Goal: Information Seeking & Learning: Learn about a topic

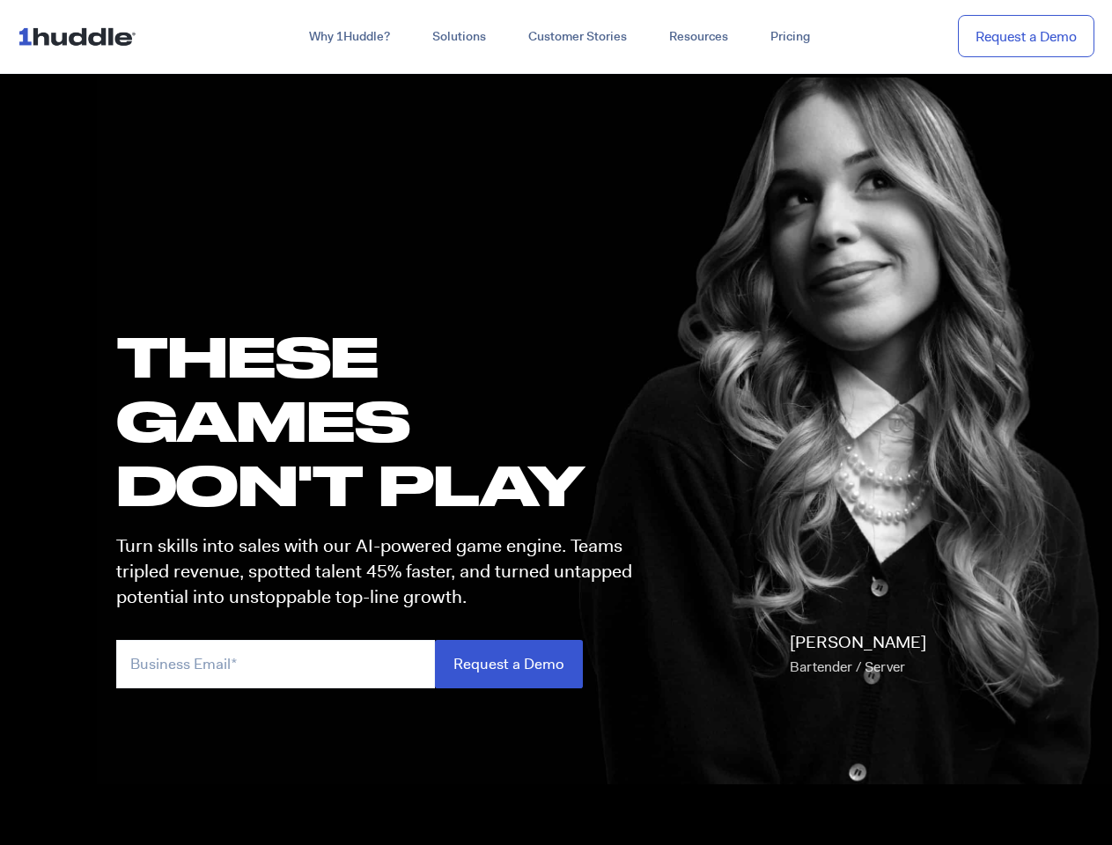
click at [555, 422] on h1 "these GAMES DON'T PLAY" at bounding box center [382, 421] width 532 height 194
click at [348, 37] on link "Why 1Huddle?" at bounding box center [349, 37] width 123 height 32
click at [458, 37] on link "Solutions" at bounding box center [459, 37] width 96 height 32
click at [697, 37] on link "Resources" at bounding box center [698, 37] width 101 height 32
click at [382, 664] on input "email" at bounding box center [275, 664] width 319 height 48
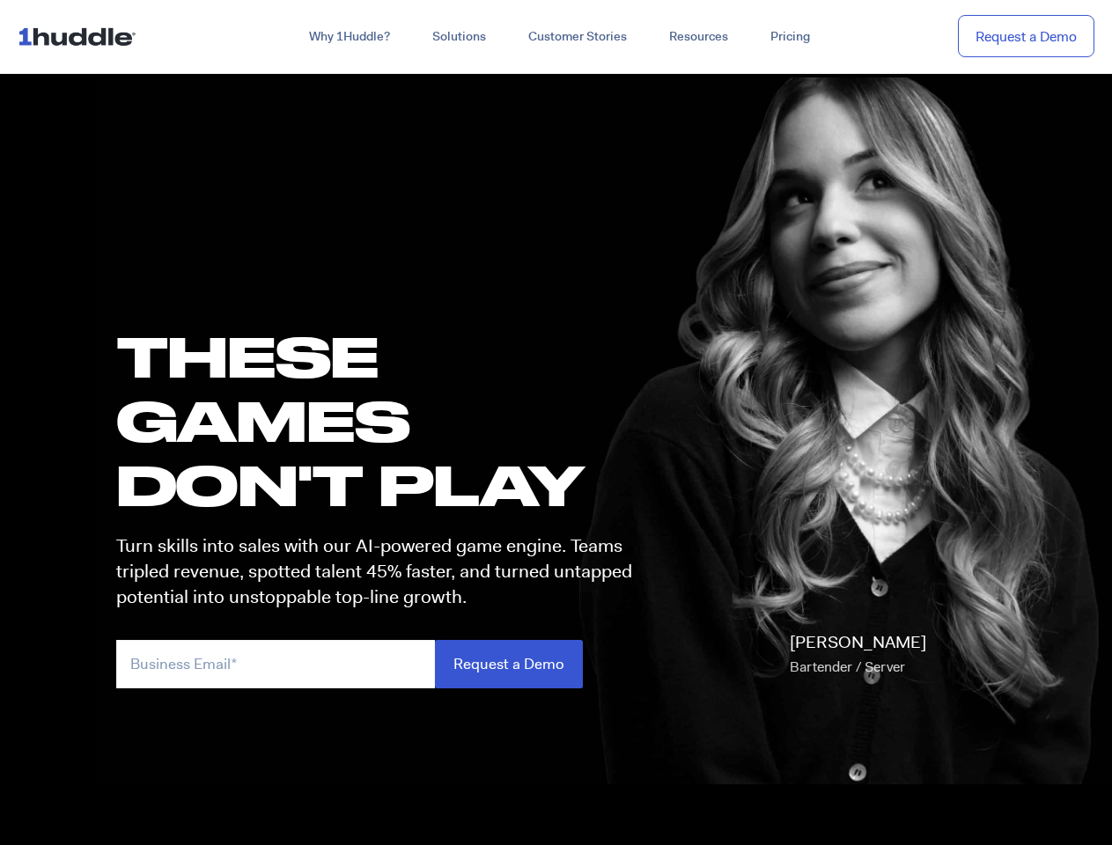
click at [508, 664] on input "Request a Demo" at bounding box center [509, 664] width 148 height 48
